Goal: Use online tool/utility

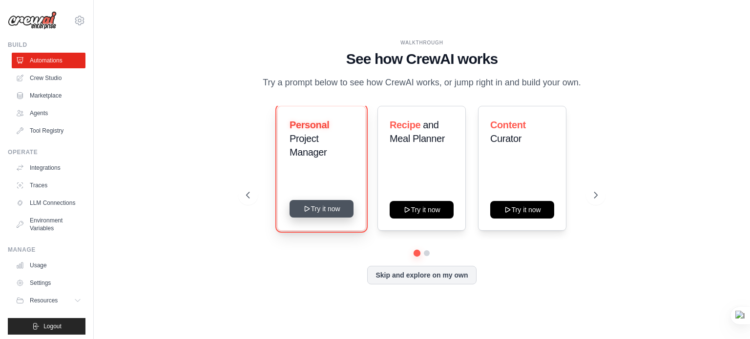
click at [316, 212] on button "Try it now" at bounding box center [322, 209] width 64 height 18
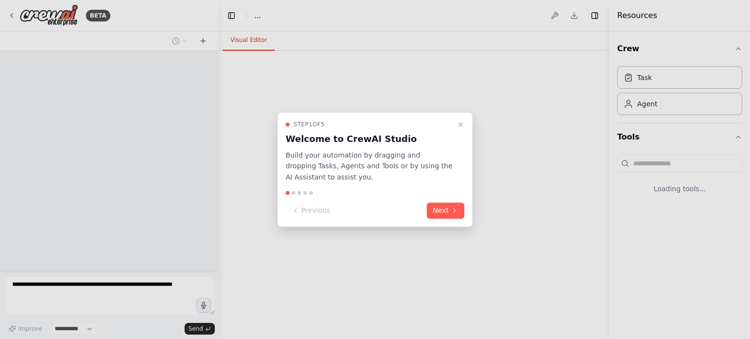
select select "****"
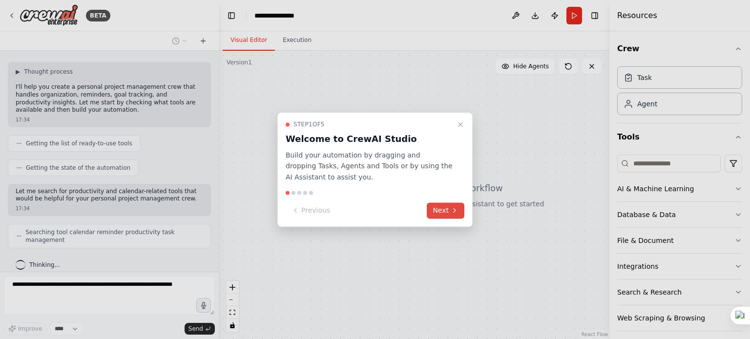
scroll to position [76, 0]
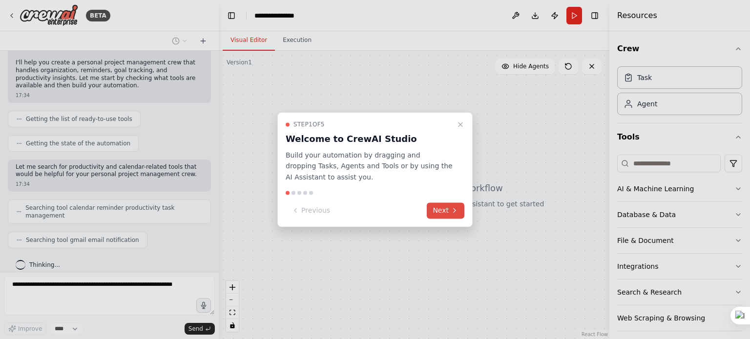
click at [445, 212] on button "Next" at bounding box center [446, 211] width 38 height 16
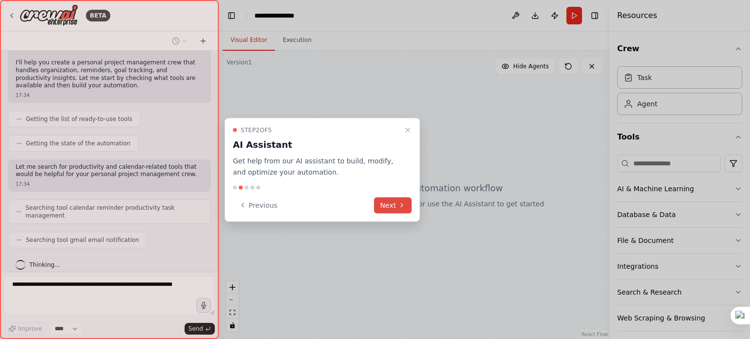
click at [388, 201] on button "Next" at bounding box center [393, 205] width 38 height 16
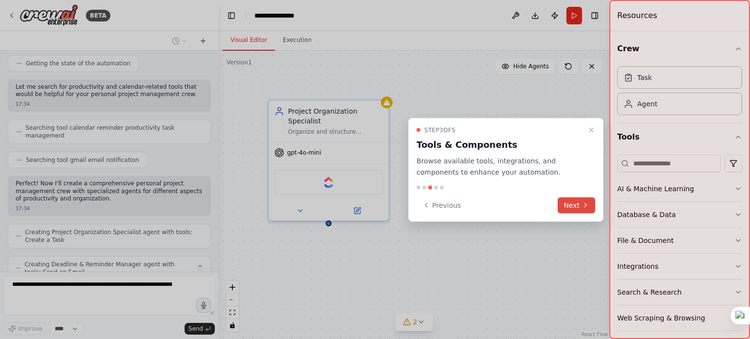
scroll to position [188, 0]
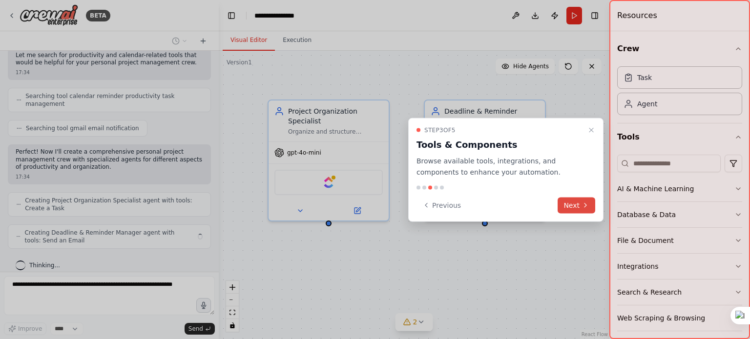
click at [577, 200] on button "Next" at bounding box center [577, 205] width 38 height 16
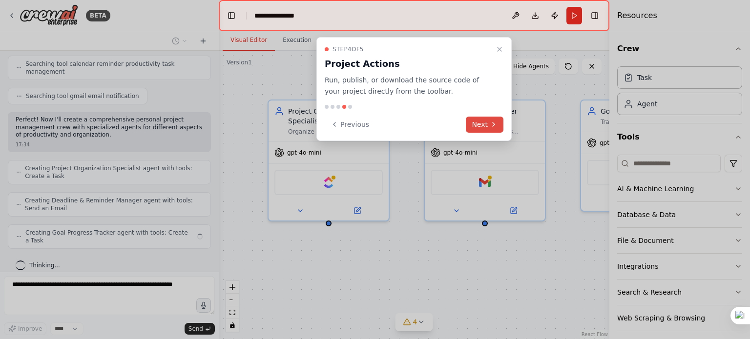
scroll to position [212, 0]
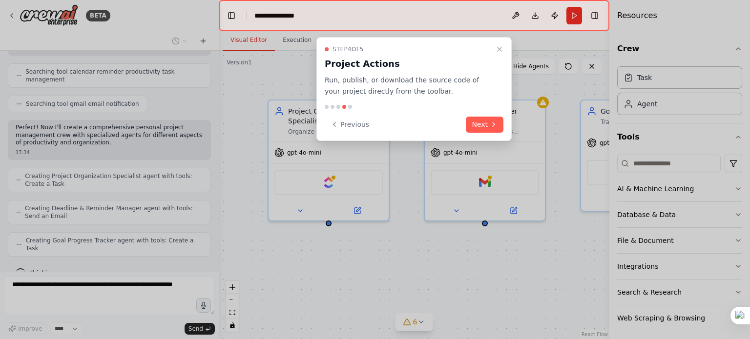
click at [479, 120] on button "Next" at bounding box center [485, 125] width 38 height 16
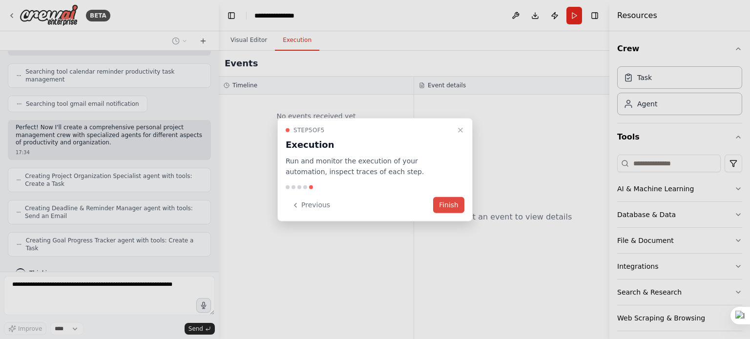
click at [448, 205] on button "Finish" at bounding box center [448, 205] width 31 height 16
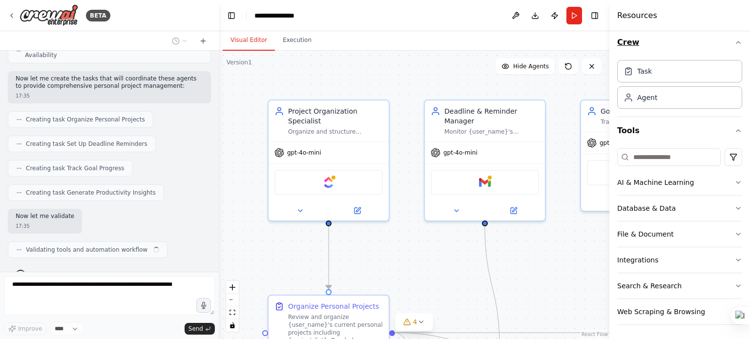
scroll to position [438, 0]
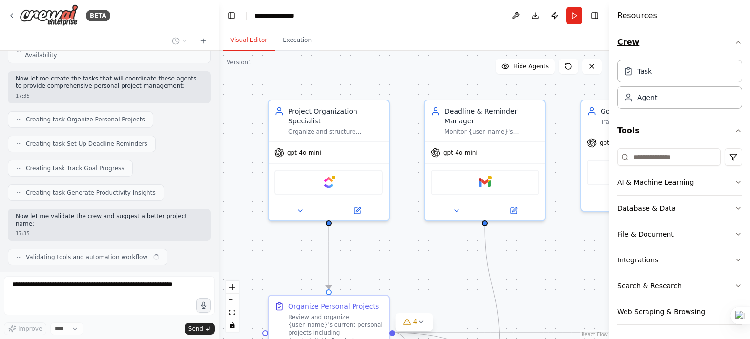
click at [735, 42] on icon "button" at bounding box center [739, 43] width 8 height 8
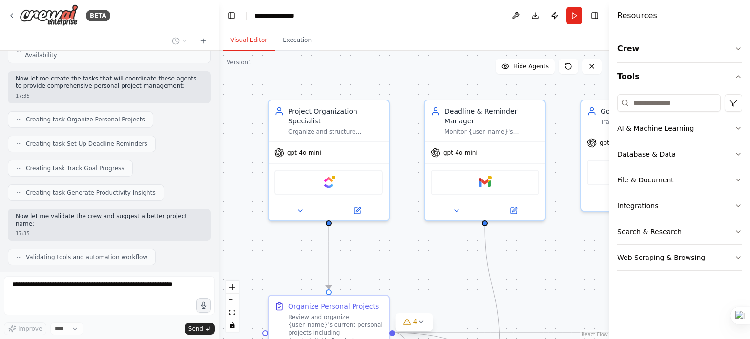
click at [738, 48] on icon "button" at bounding box center [739, 49] width 8 height 8
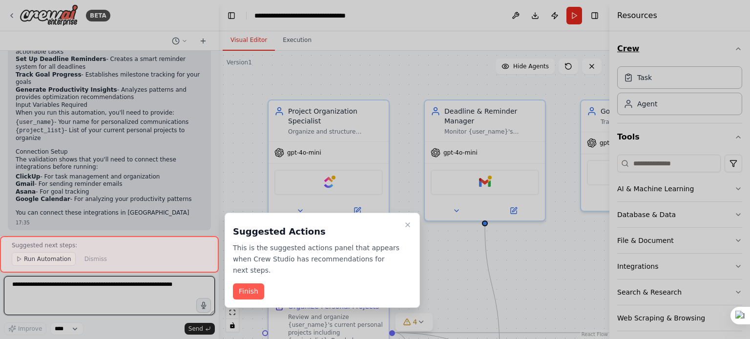
scroll to position [856, 0]
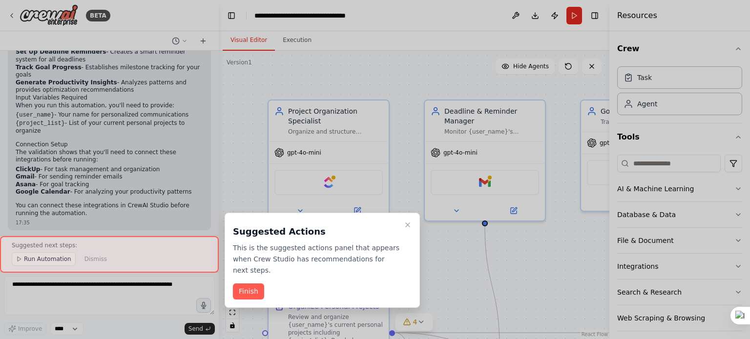
click at [253, 284] on button "Finish" at bounding box center [248, 292] width 31 height 16
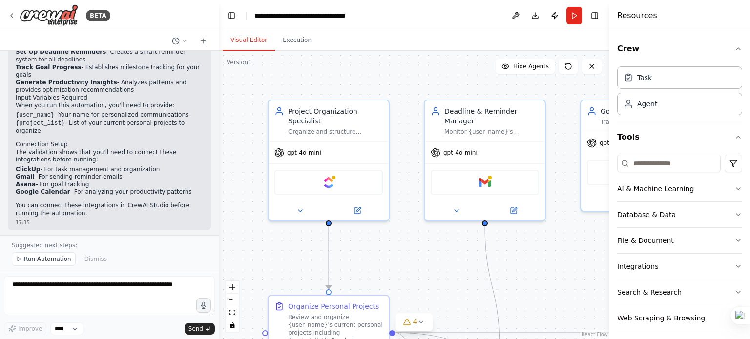
click at [414, 257] on div ".deletable-edge-delete-btn { width: 20px; height: 20px; border: 0px solid #ffff…" at bounding box center [414, 195] width 391 height 289
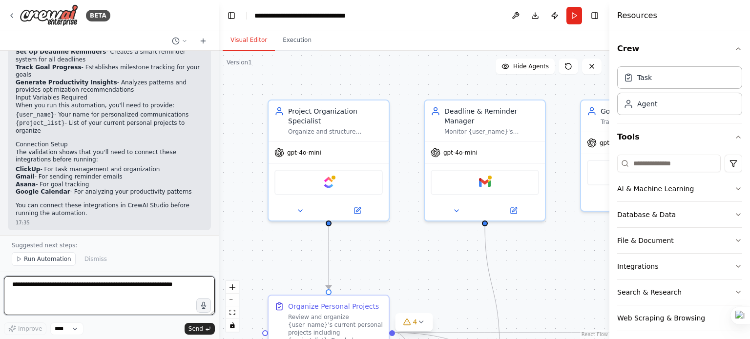
click at [116, 294] on textarea at bounding box center [109, 295] width 211 height 39
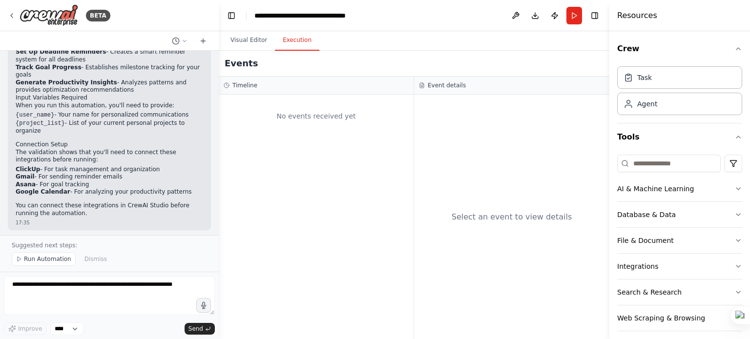
click at [308, 40] on button "Execution" at bounding box center [297, 40] width 44 height 21
click at [238, 42] on button "Visual Editor" at bounding box center [249, 40] width 52 height 21
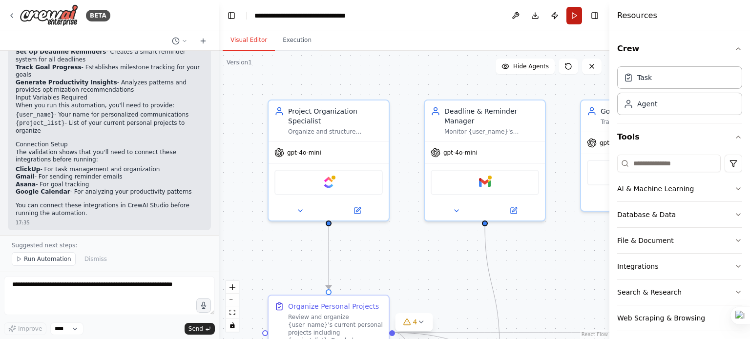
click at [573, 18] on button "Run" at bounding box center [575, 16] width 16 height 18
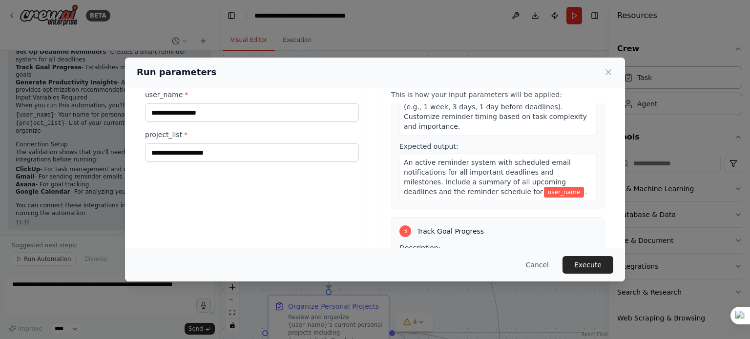
scroll to position [94, 0]
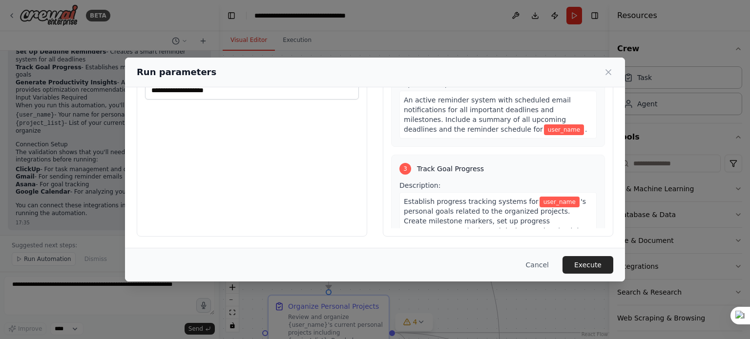
click at [608, 74] on icon at bounding box center [609, 72] width 10 height 10
